Goal: Information Seeking & Learning: Learn about a topic

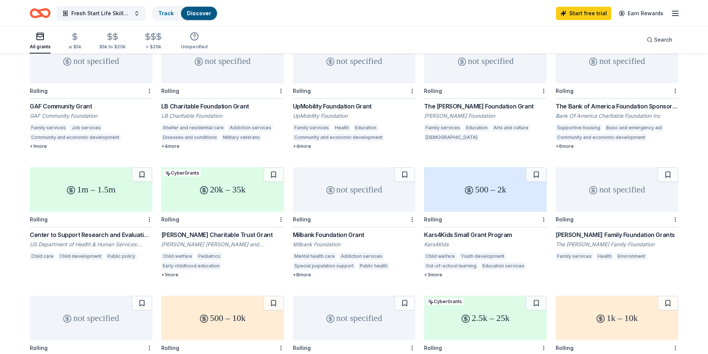
scroll to position [371, 0]
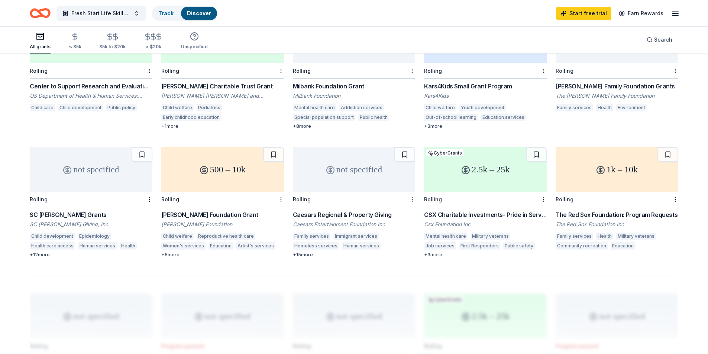
click at [580, 210] on div "The Red Sox Foundation: Program Requests" at bounding box center [616, 214] width 123 height 9
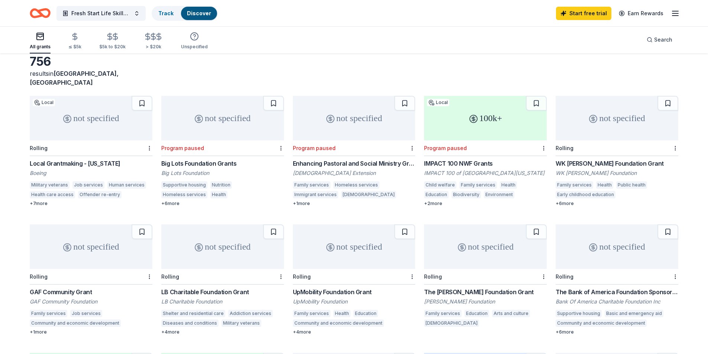
scroll to position [111, 0]
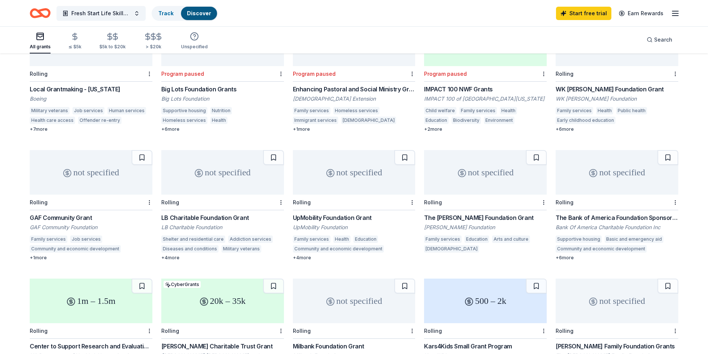
click at [308, 213] on div "UpMobility Foundation Grant" at bounding box center [354, 217] width 123 height 9
